Goal: Find contact information: Find contact information

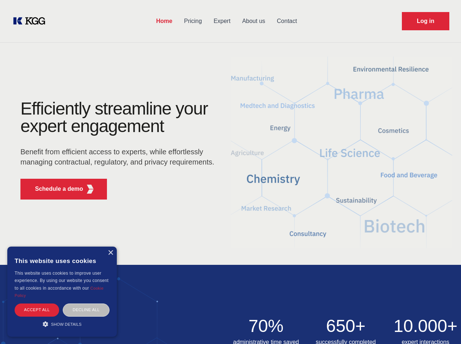
click at [230, 172] on div "Efficiently streamline your expert engagement Benefit from efficient access to …" at bounding box center [120, 152] width 222 height 105
click at [55, 189] on p "Schedule a demo" at bounding box center [59, 189] width 48 height 9
click at [110, 253] on div "× This website uses cookies This website uses cookies to improve user experienc…" at bounding box center [62, 292] width 110 height 90
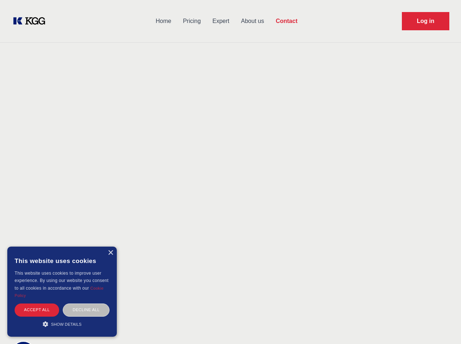
click at [37, 310] on div "Accept all" at bounding box center [37, 310] width 45 height 13
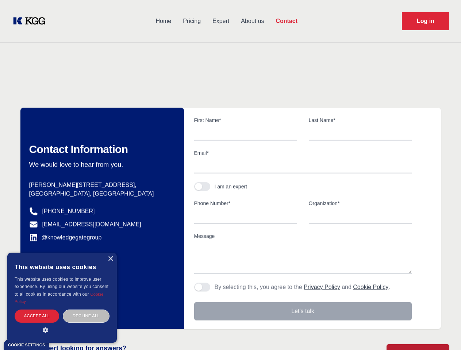
click at [86, 310] on div "Contact Information We would love to hear from you. Postal address [PERSON_NAME…" at bounding box center [102, 219] width 164 height 222
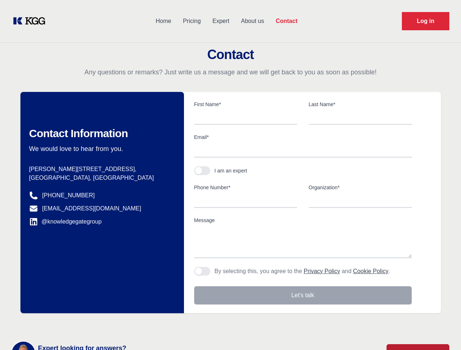
click at [62, 324] on main "Contact Any questions or remarks? Just write us a message and we will get back …" at bounding box center [230, 190] width 461 height 380
